Goal: Find specific page/section: Find specific page/section

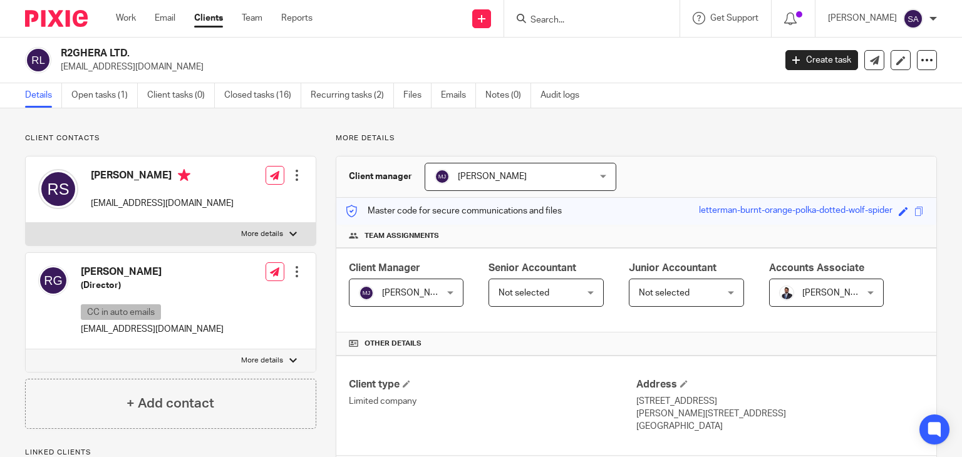
click at [556, 18] on input "Search" at bounding box center [585, 20] width 113 height 11
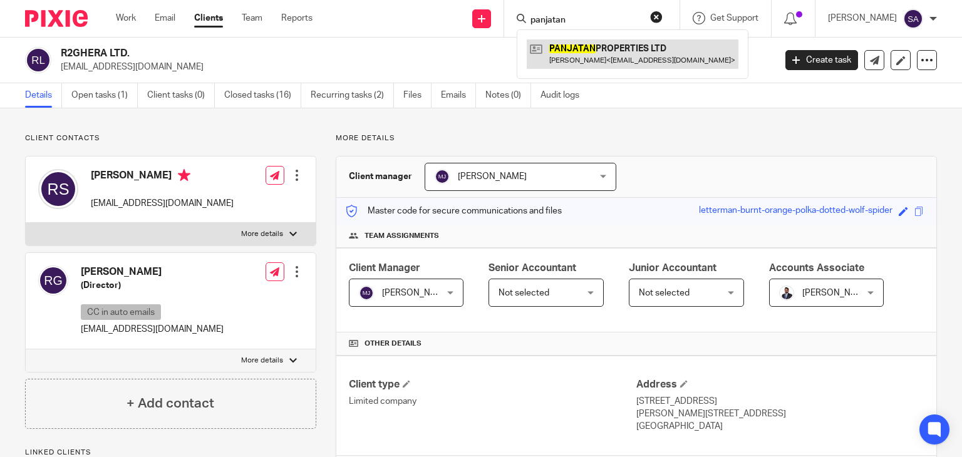
type input "panjatan"
click at [609, 55] on link at bounding box center [633, 53] width 212 height 29
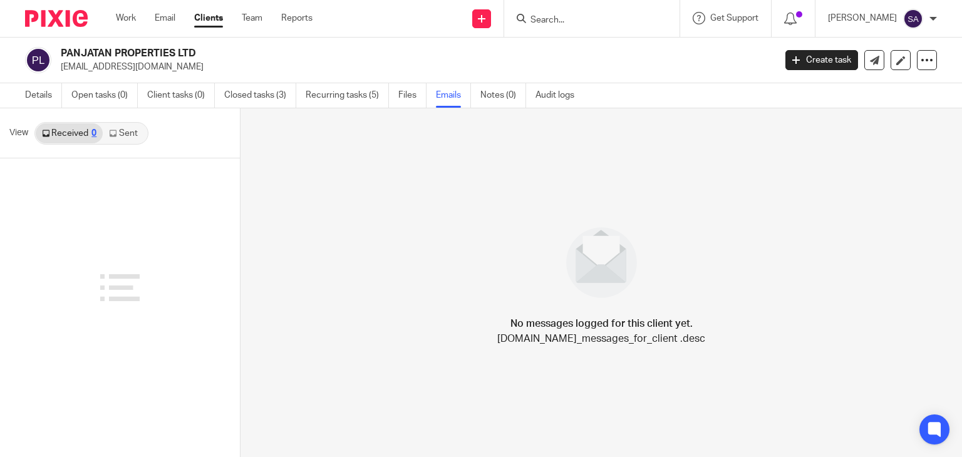
click at [125, 133] on link "Sent" at bounding box center [125, 133] width 44 height 20
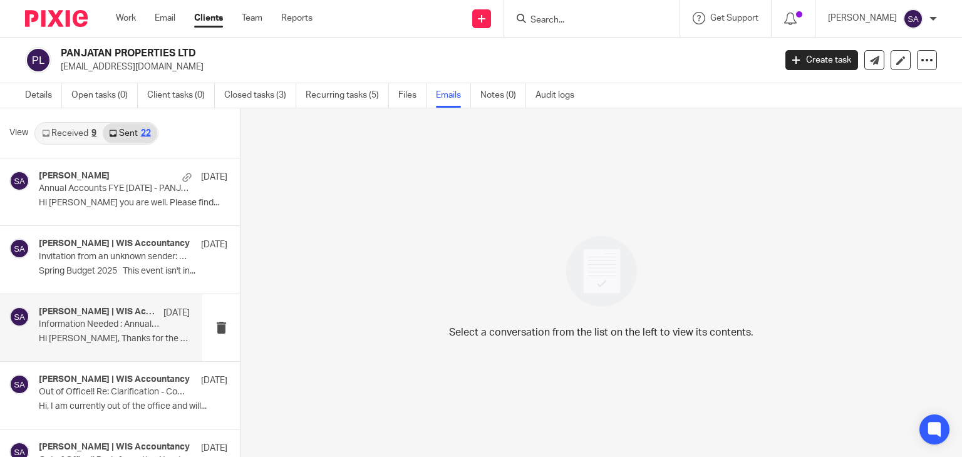
scroll to position [63, 0]
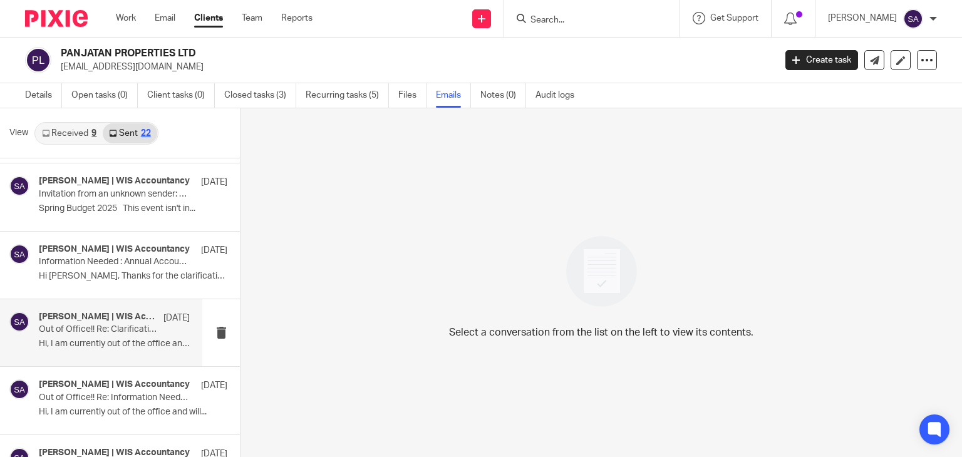
click at [107, 334] on p "Out of Office!! Re: Clarification - Completion Statement - 34 Kingswear Road" at bounding box center [99, 330] width 121 height 11
click at [95, 338] on div "Shafiya Abdulla | WIS Accountancy 17 Mar Out of Office!! Re: Clarification - Co…" at bounding box center [114, 333] width 151 height 42
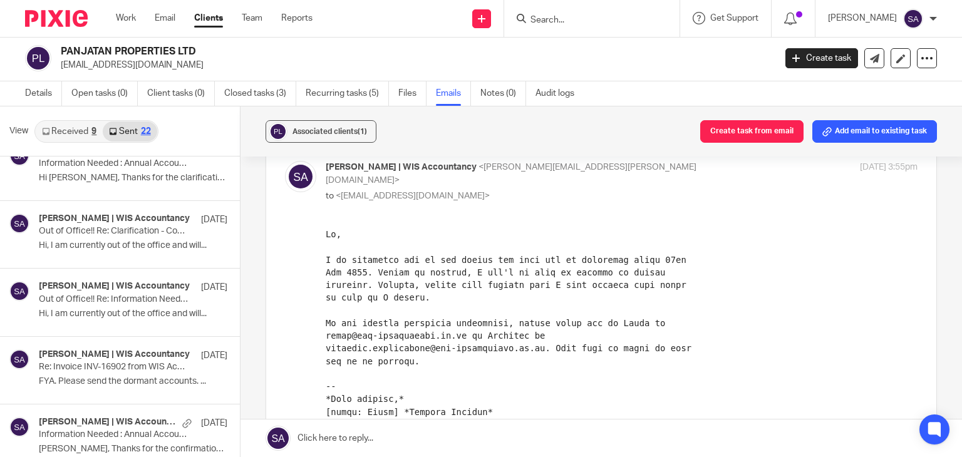
scroll to position [877, 0]
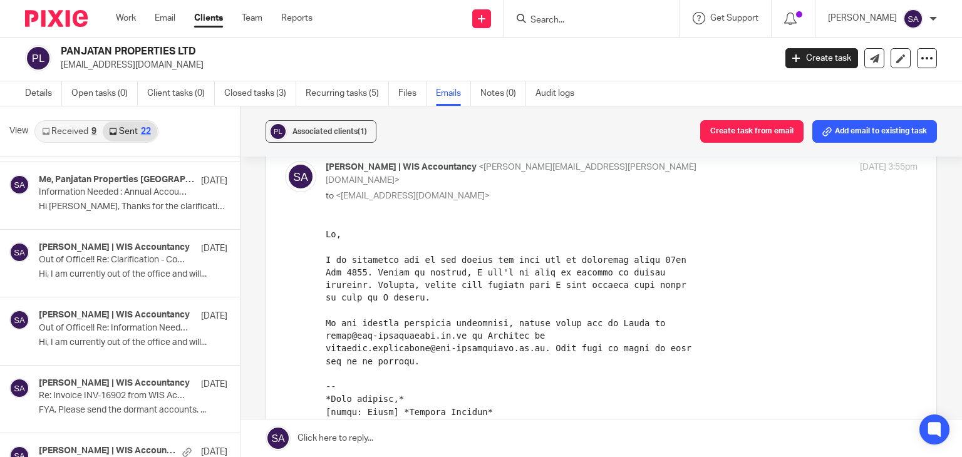
click at [246, 43] on div "PANJATAN PROPERTIES LTD panjatan.properties@gmail.com Create task Update from C…" at bounding box center [481, 59] width 962 height 46
click at [566, 18] on input "Search" at bounding box center [585, 20] width 113 height 11
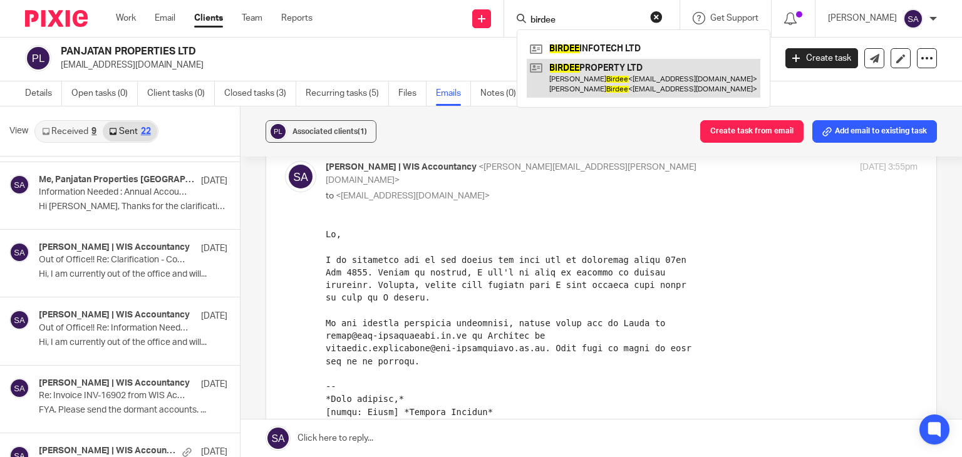
type input "birdee"
click at [637, 78] on link at bounding box center [644, 78] width 234 height 39
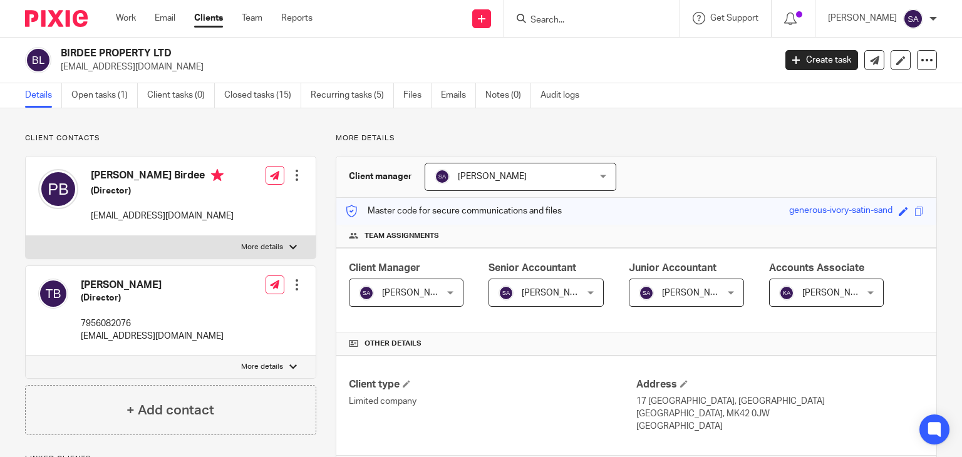
click at [458, 98] on link "Emails" at bounding box center [458, 95] width 35 height 24
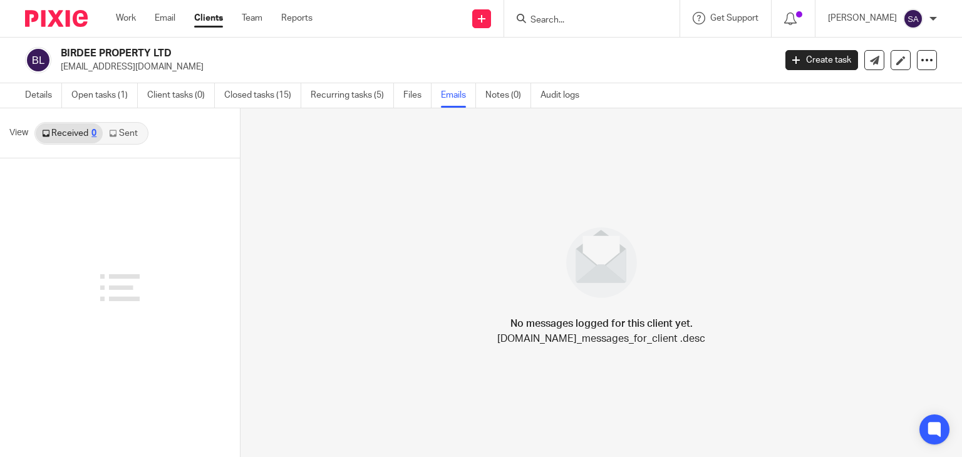
click at [135, 136] on link "Sent" at bounding box center [125, 133] width 44 height 20
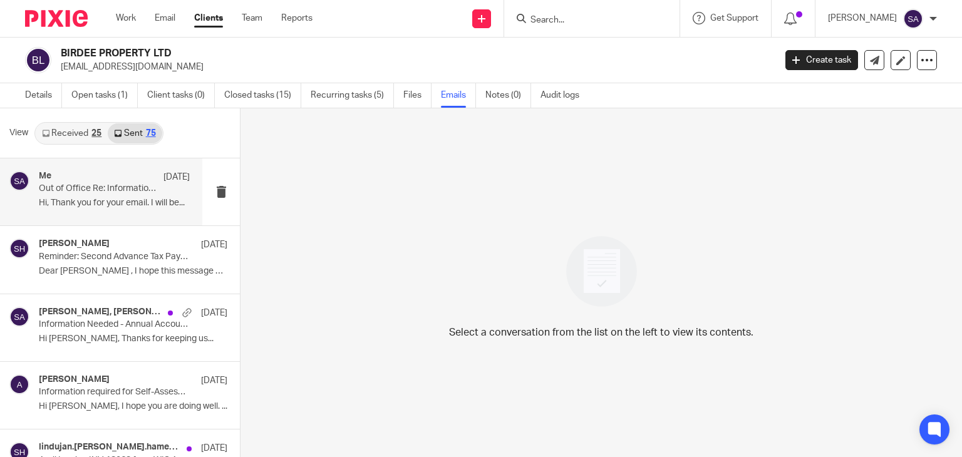
click at [118, 211] on div "Me 30 Jul Out of Office Re: Information Needed - Annual Accounts FYE 30 Apr 202…" at bounding box center [114, 192] width 151 height 42
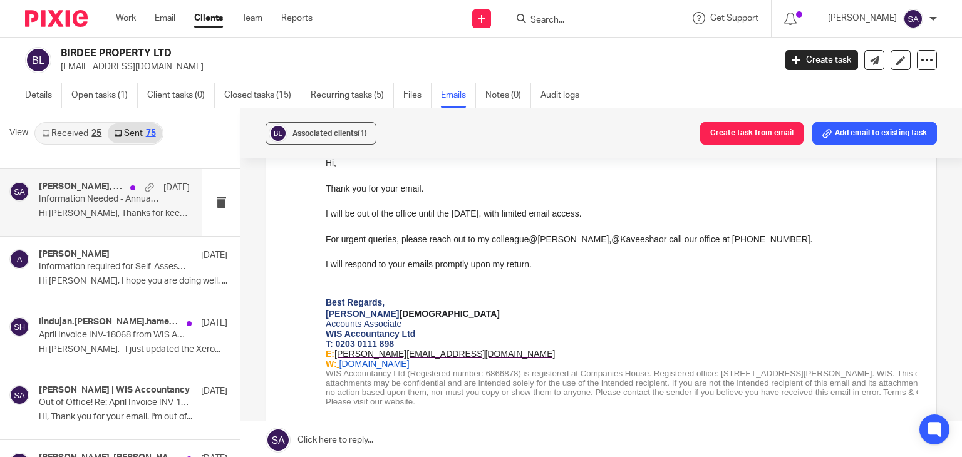
scroll to position [188, 0]
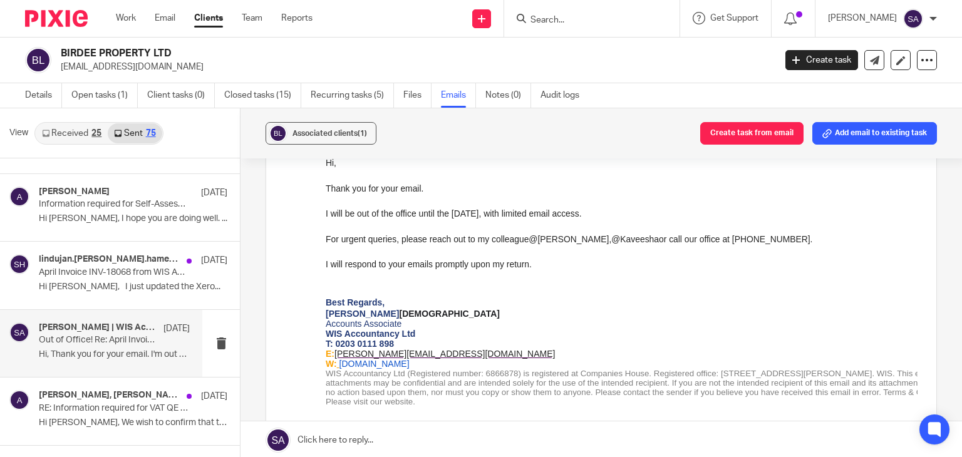
click at [105, 329] on h4 "Shahul Hameedh | WIS Accountancy" at bounding box center [98, 328] width 118 height 11
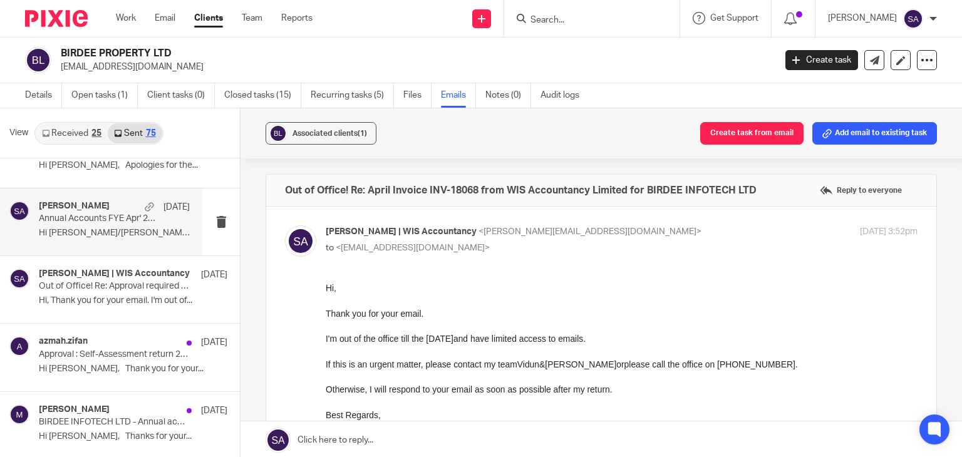
scroll to position [1065, 0]
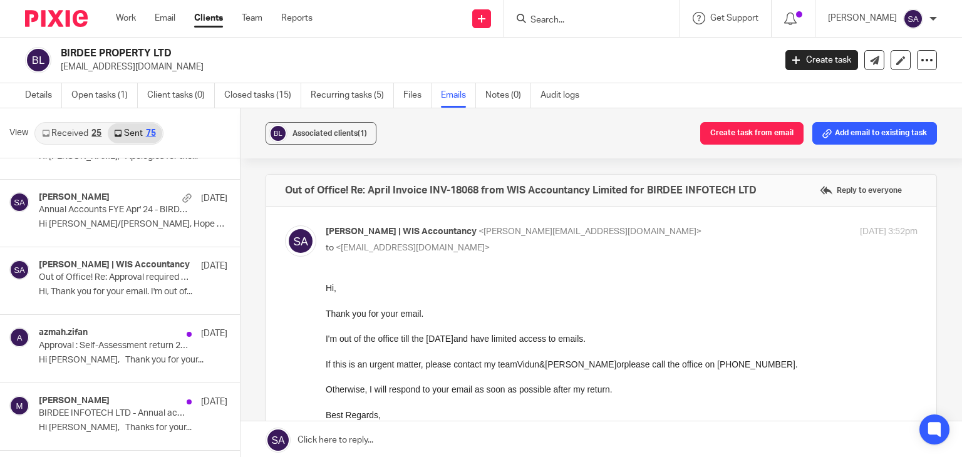
click at [565, 19] on input "Search" at bounding box center [585, 20] width 113 height 11
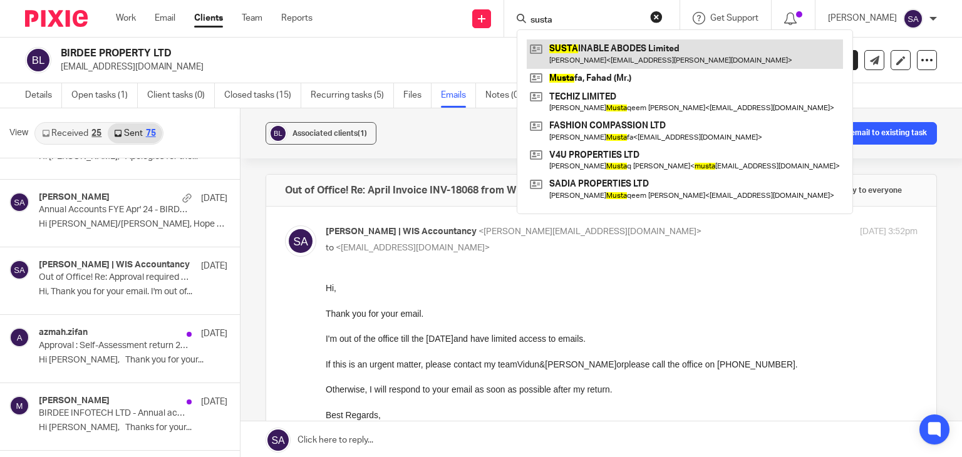
type input "susta"
click at [627, 49] on link at bounding box center [685, 53] width 316 height 29
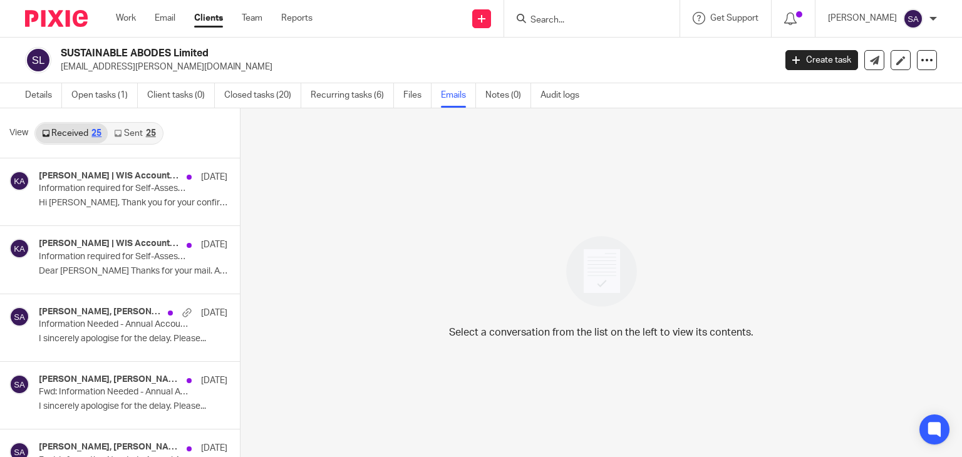
click at [135, 133] on link "Sent 25" at bounding box center [135, 133] width 54 height 20
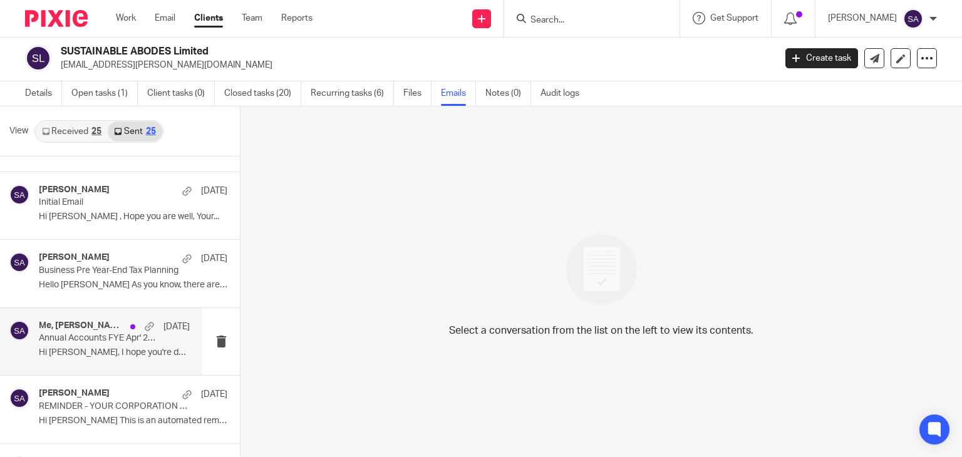
scroll to position [251, 0]
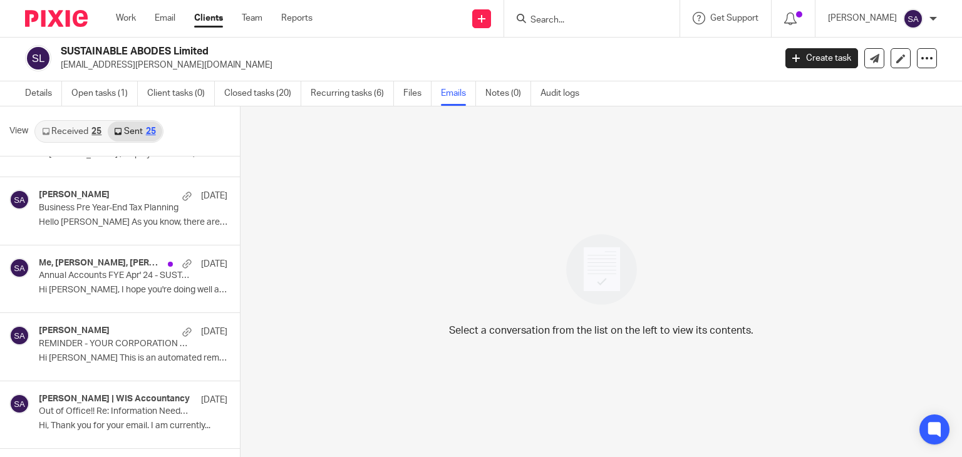
click at [550, 18] on div at bounding box center [590, 19] width 146 height 16
click at [559, 23] on input "Search" at bounding box center [585, 20] width 113 height 11
type input "3vg"
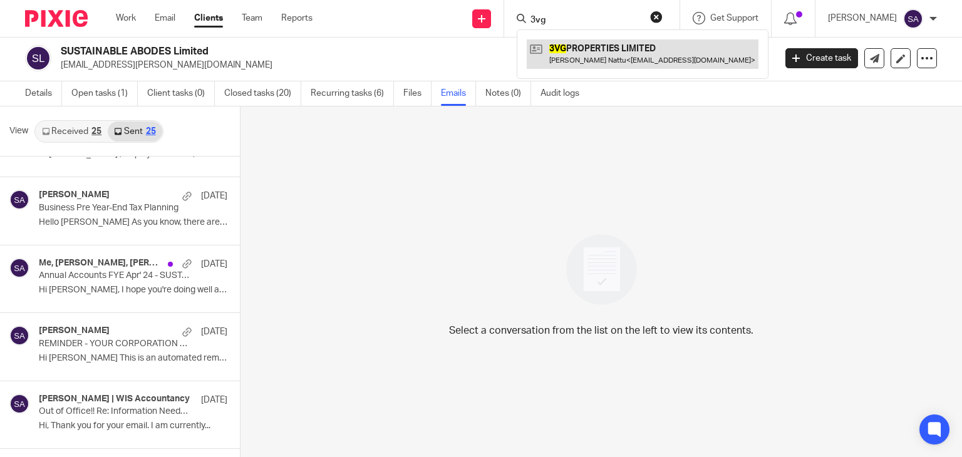
drag, startPoint x: 605, startPoint y: 29, endPoint x: 606, endPoint y: 53, distance: 23.8
click at [606, 31] on div "3VG PROPERTIES LIMITED Giridharan Pillapakkam Nattu < 3vgpropertiesltd@gmail.co…" at bounding box center [643, 53] width 252 height 49
click at [606, 53] on link at bounding box center [643, 53] width 232 height 29
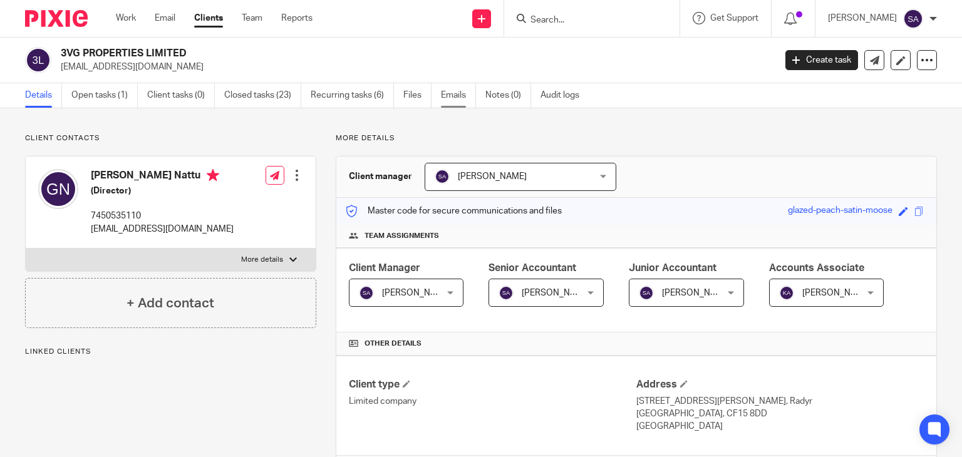
click at [456, 90] on link "Emails" at bounding box center [458, 95] width 35 height 24
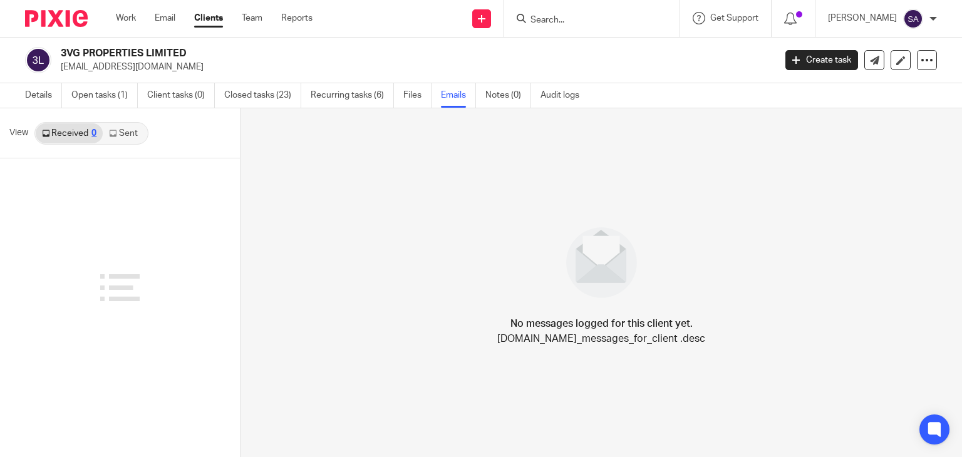
click at [138, 136] on link "Sent" at bounding box center [125, 133] width 44 height 20
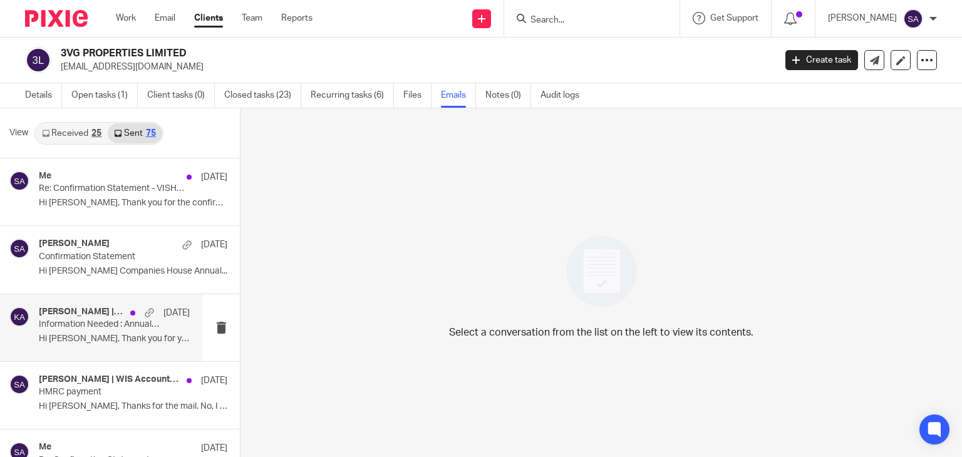
click at [88, 348] on div "[PERSON_NAME] | WIS Accountancy [DATE] Information Needed : Annual Accounts FYE…" at bounding box center [114, 328] width 151 height 42
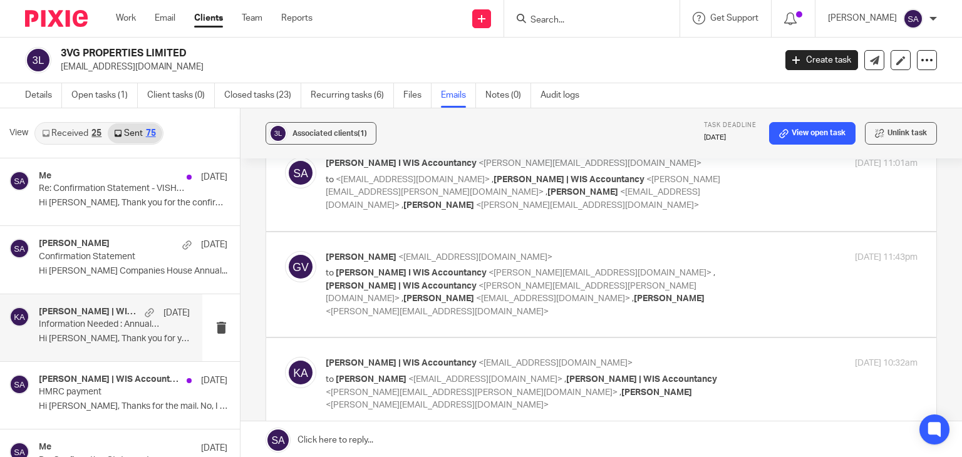
scroll to position [251, 0]
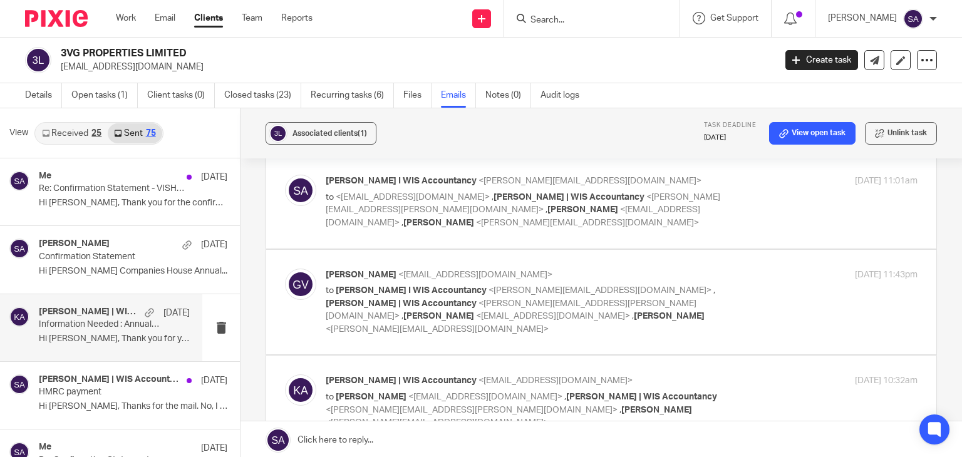
click at [296, 269] on img at bounding box center [300, 284] width 31 height 31
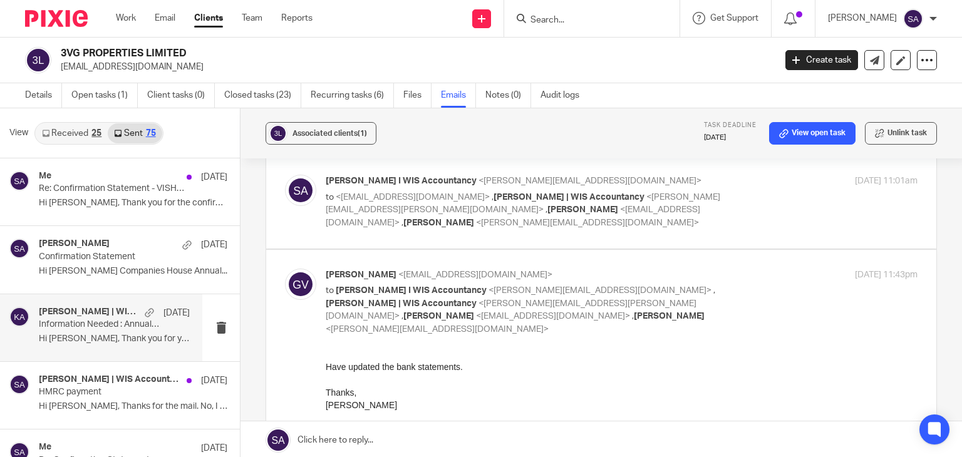
scroll to position [0, 0]
click at [296, 269] on img at bounding box center [300, 284] width 31 height 31
checkbox input "false"
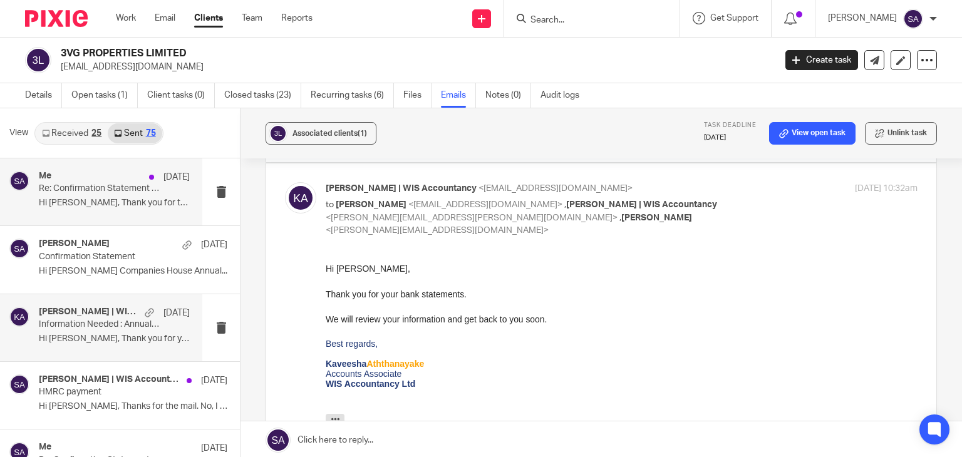
scroll to position [439, 0]
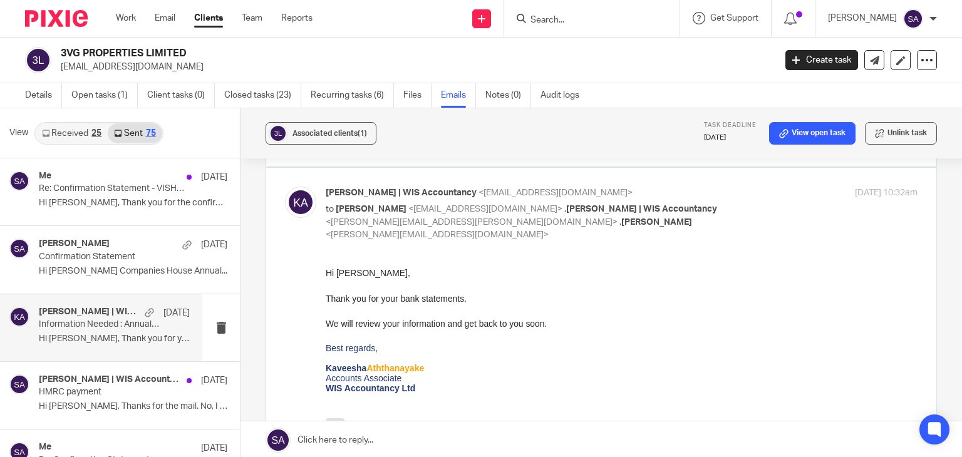
click at [559, 18] on input "Search" at bounding box center [585, 20] width 113 height 11
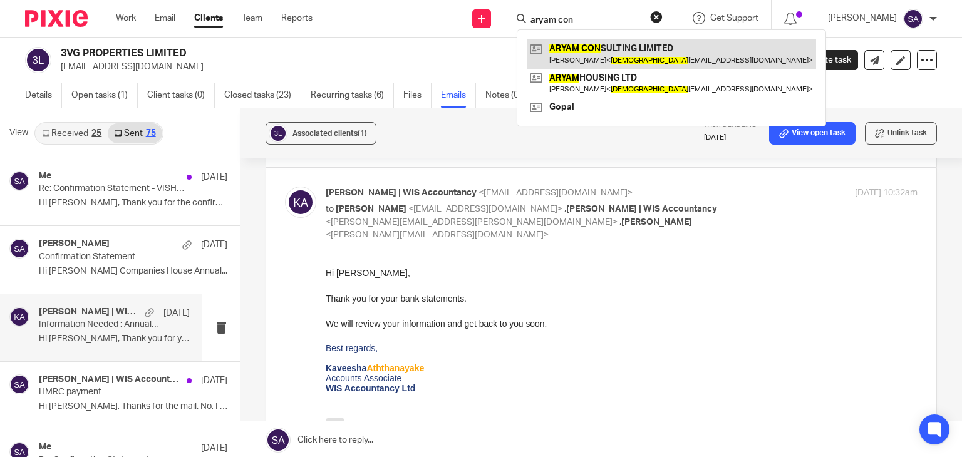
type input "aryam con"
click at [654, 55] on link at bounding box center [671, 53] width 289 height 29
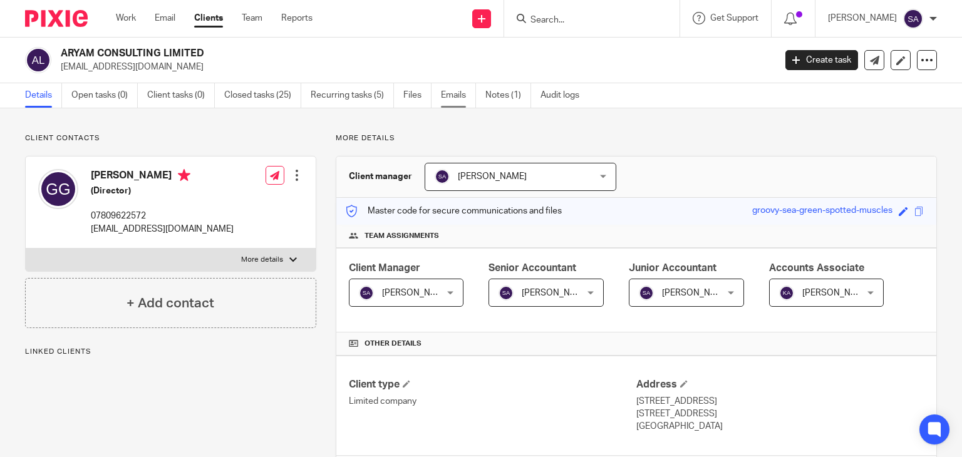
click at [445, 95] on link "Emails" at bounding box center [458, 95] width 35 height 24
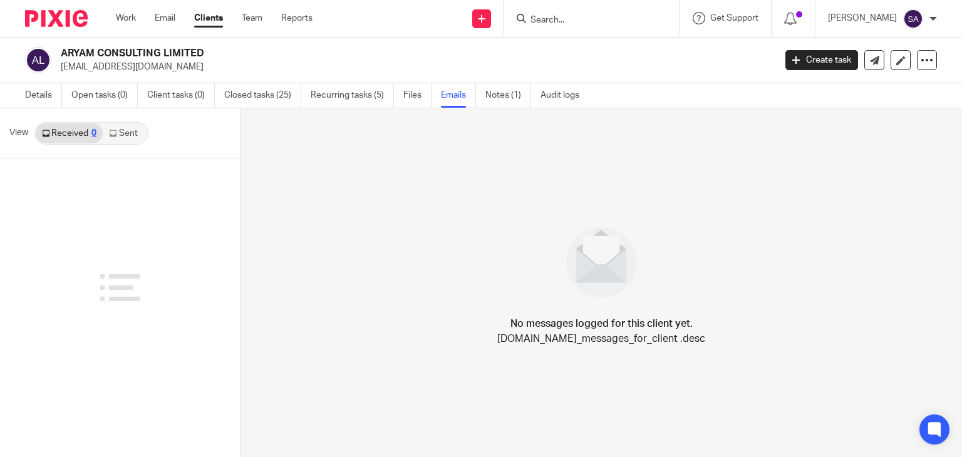
click at [126, 129] on link "Sent" at bounding box center [125, 133] width 44 height 20
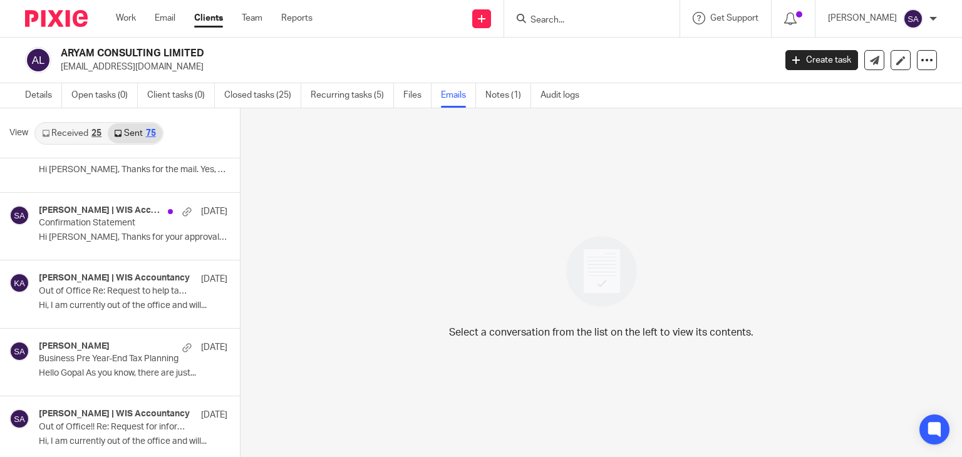
scroll to position [1128, 0]
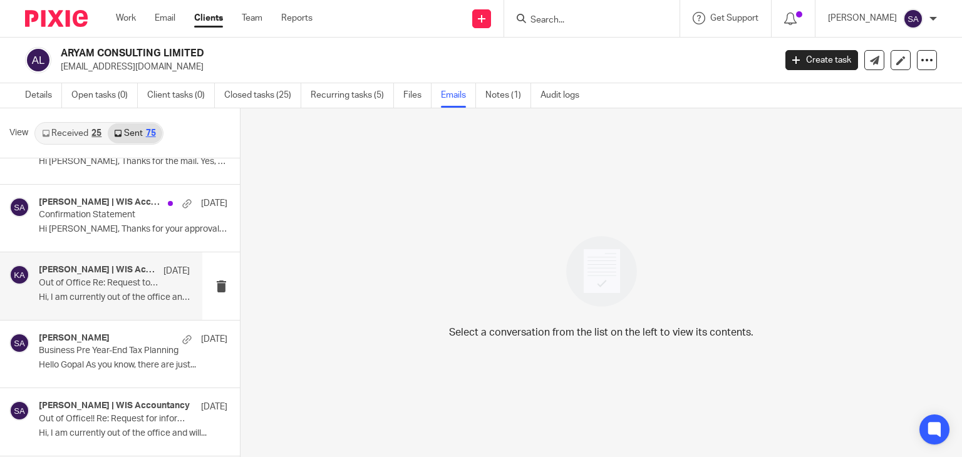
click at [115, 281] on p "Out of Office Re: Request to help tax liabilities for 2024-25" at bounding box center [99, 283] width 121 height 11
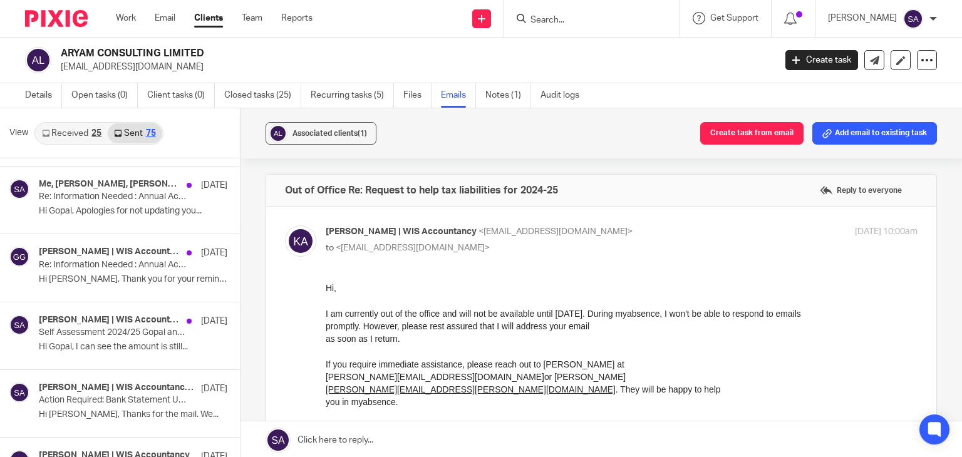
scroll to position [251, 0]
